Goal: Information Seeking & Learning: Check status

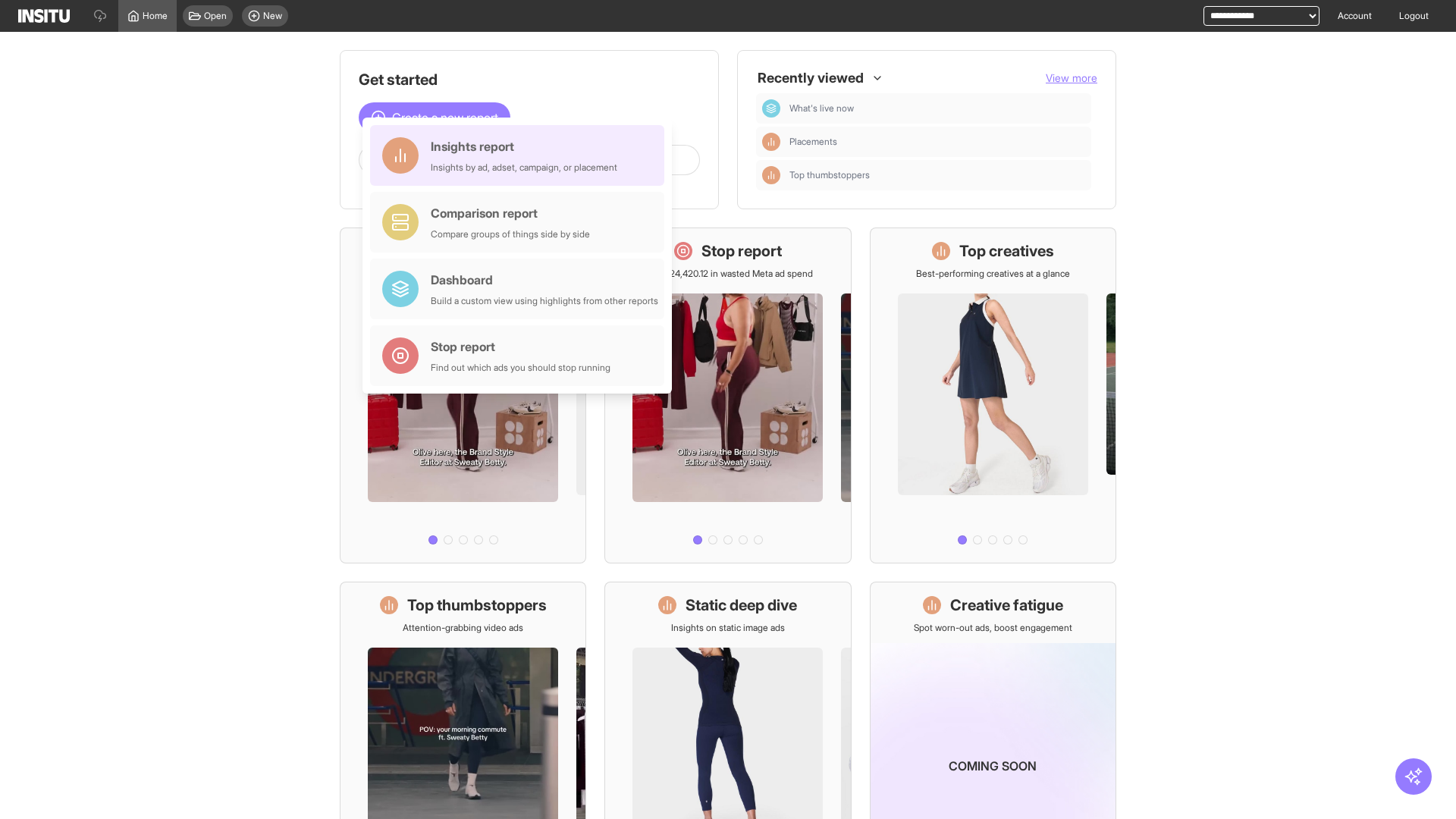
click at [521, 155] on div "Insights report Insights by ad, adset, campaign, or placement" at bounding box center [523, 155] width 186 height 36
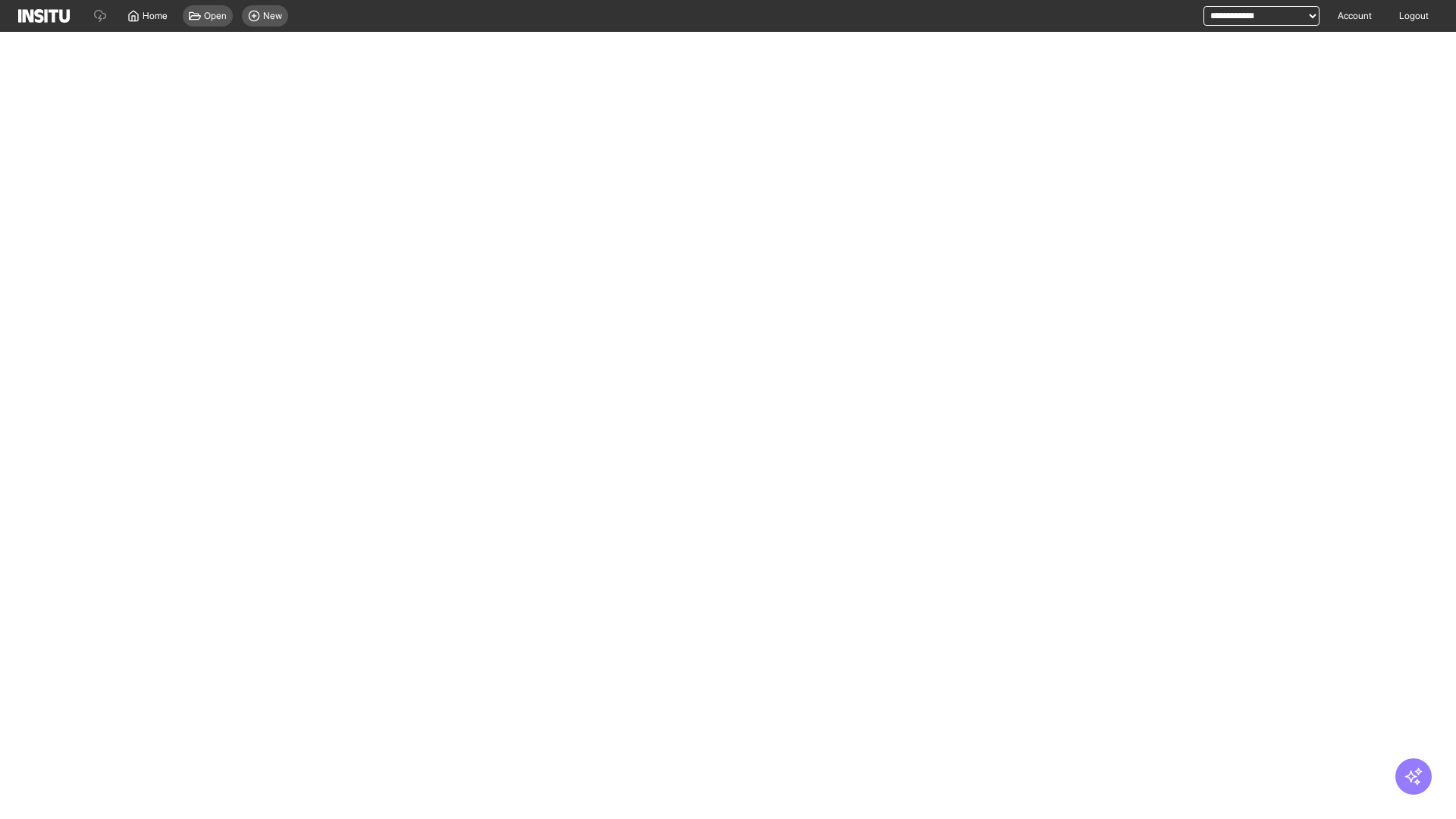
select select "**"
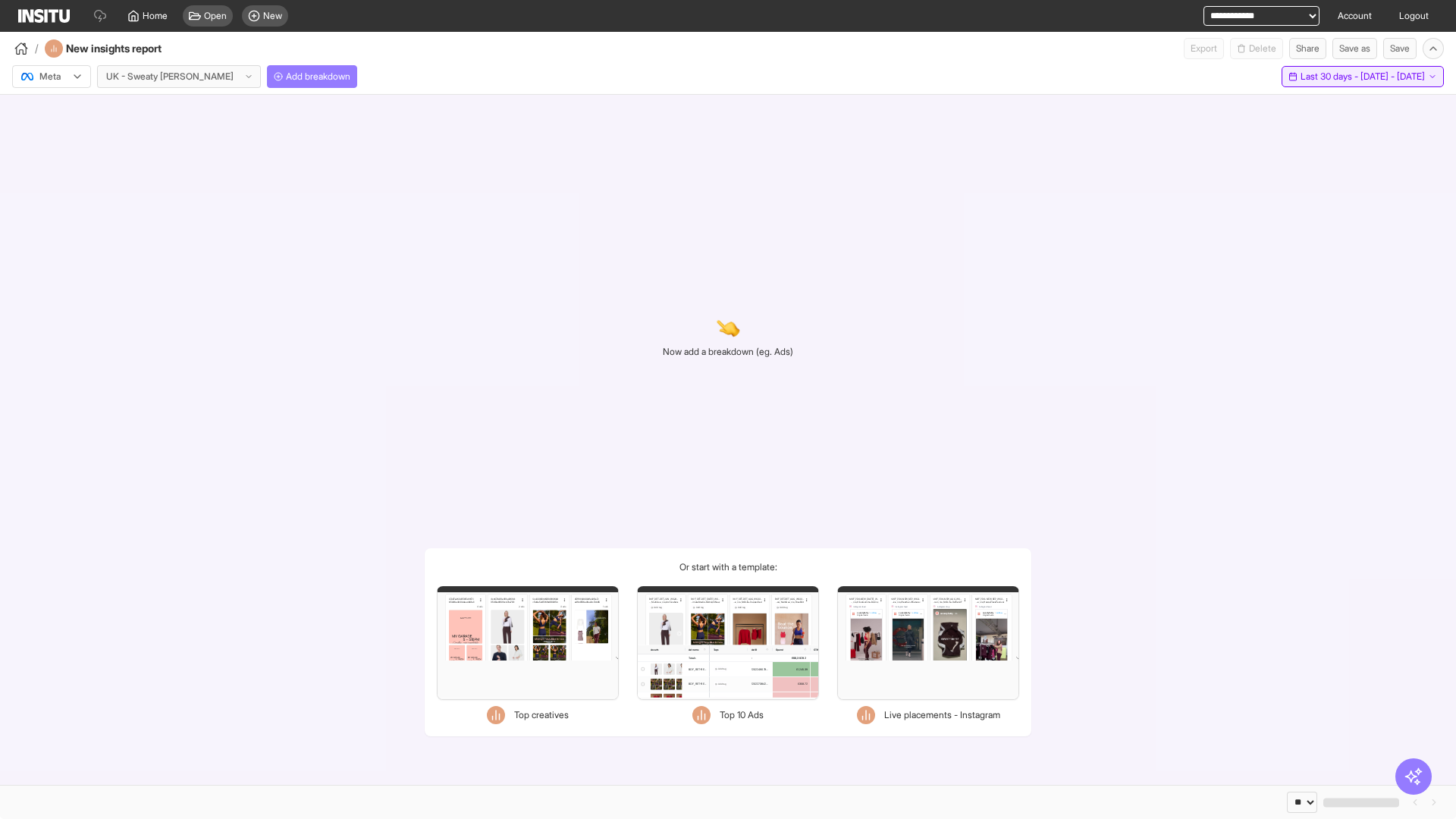
click at [1333, 76] on span "Last 30 days - [DATE] - [DATE]" at bounding box center [1362, 76] width 124 height 12
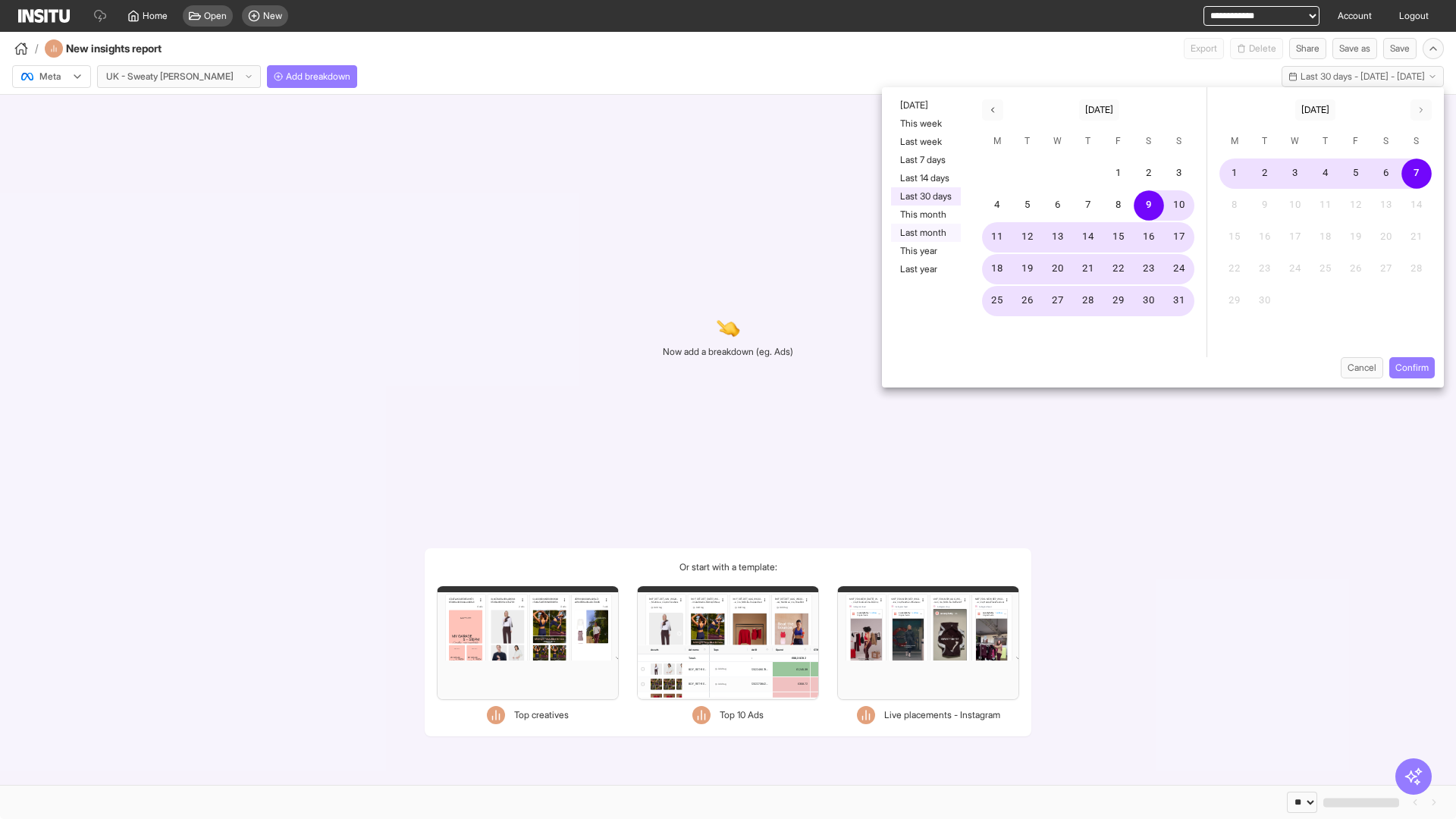
click at [925, 232] on button "Last month" at bounding box center [926, 232] width 70 height 18
